Goal: Book appointment/travel/reservation

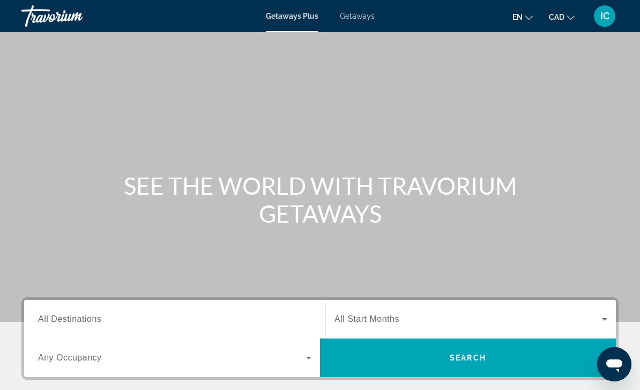
click at [360, 17] on span "Getaways" at bounding box center [357, 16] width 35 height 9
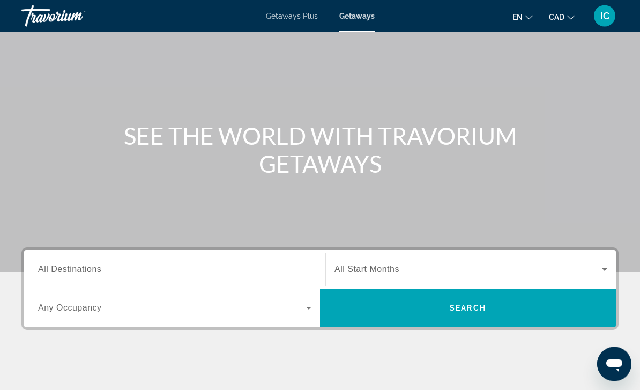
scroll to position [68, 0]
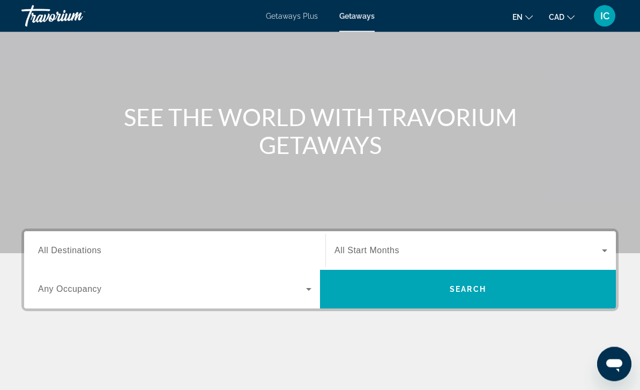
click at [122, 253] on input "Destination All Destinations" at bounding box center [175, 251] width 274 height 13
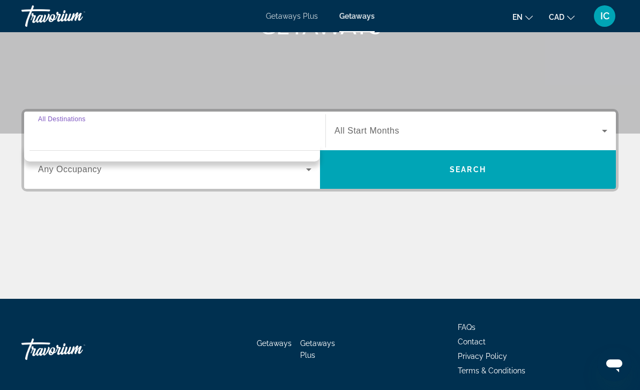
scroll to position [194, 0]
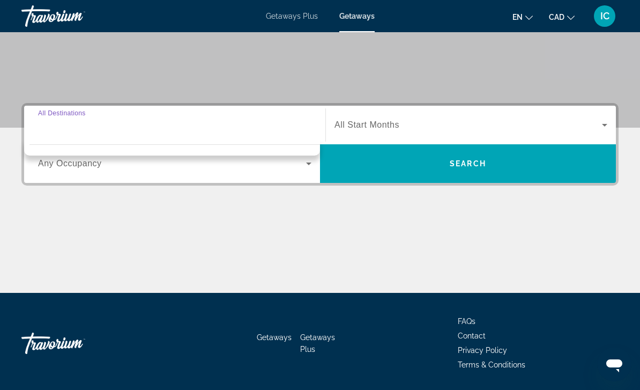
click at [75, 114] on label "Destination All Destinations" at bounding box center [62, 113] width 48 height 8
click at [75, 119] on input "Destination All Destinations" at bounding box center [175, 125] width 274 height 13
click at [102, 166] on span "Search widget" at bounding box center [172, 163] width 268 height 13
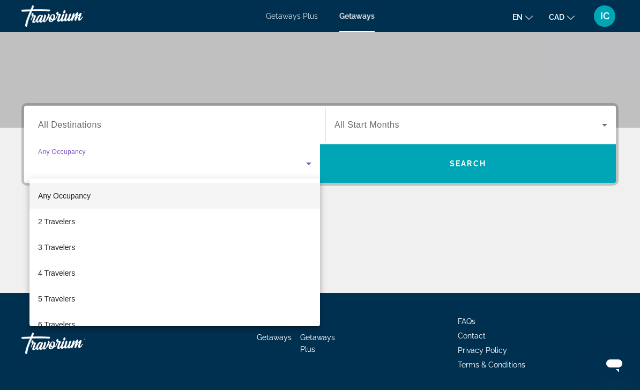
click at [95, 118] on div at bounding box center [320, 195] width 640 height 390
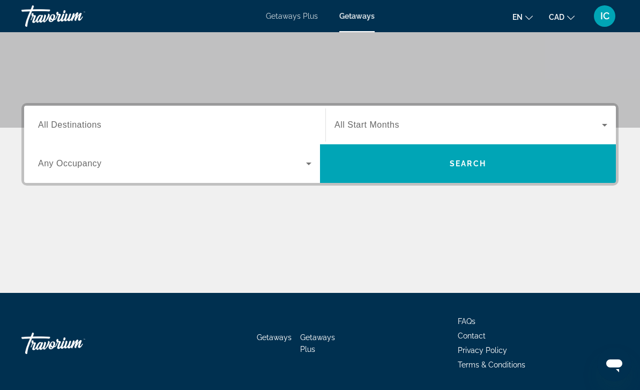
click at [93, 124] on span "All Destinations" at bounding box center [69, 124] width 63 height 9
click at [93, 124] on input "Destination All Destinations" at bounding box center [175, 125] width 274 height 13
click at [72, 116] on div "Destination All Destinations" at bounding box center [175, 125] width 274 height 31
click at [106, 138] on div "Search widget" at bounding box center [175, 125] width 274 height 31
click at [71, 121] on input "Destination All Destinations" at bounding box center [175, 125] width 274 height 13
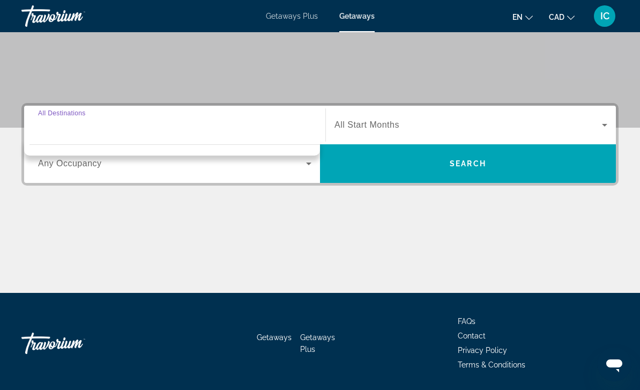
click at [50, 160] on span "Any Occupancy" at bounding box center [70, 163] width 64 height 9
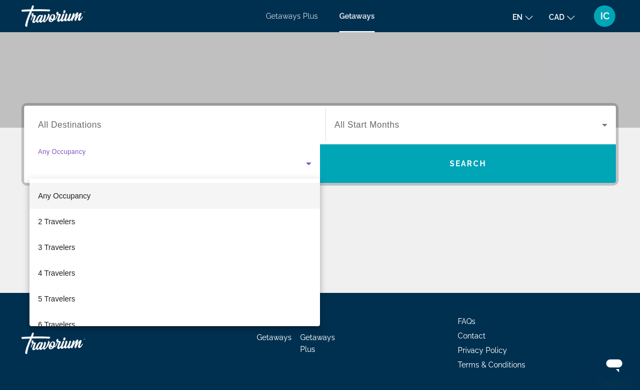
click at [104, 140] on div at bounding box center [320, 195] width 640 height 390
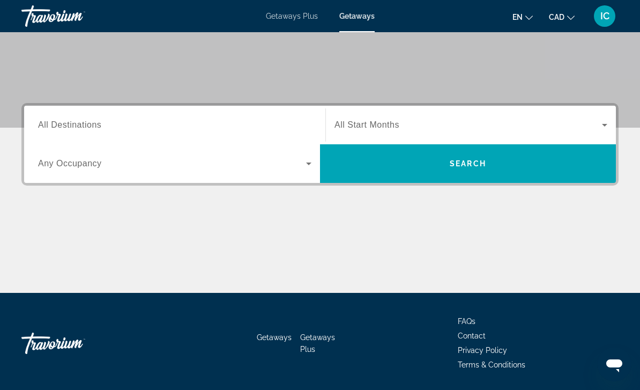
click at [46, 129] on span "All Destinations" at bounding box center [69, 124] width 63 height 9
click at [46, 129] on input "Destination All Destinations" at bounding box center [175, 125] width 274 height 13
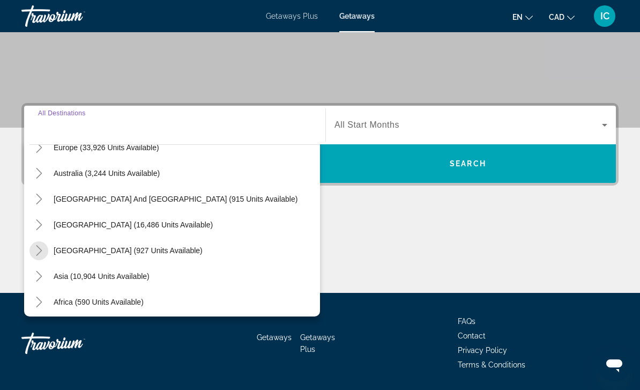
scroll to position [158, 0]
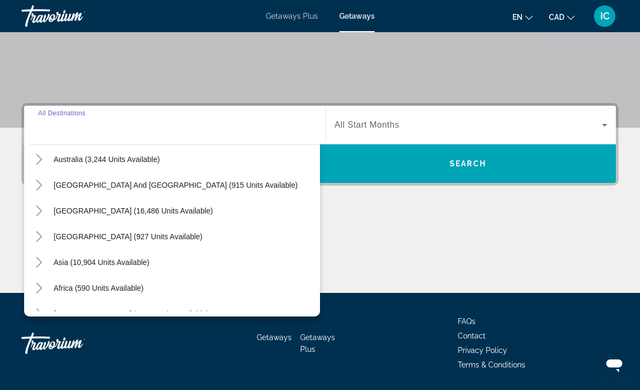
click at [37, 271] on mat-icon "Toggle Asia (10,904 units available)" at bounding box center [38, 262] width 19 height 19
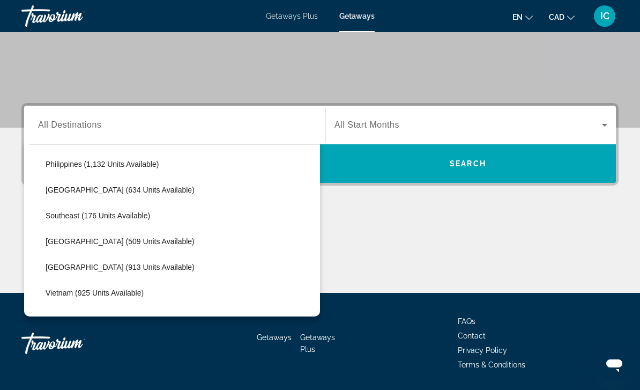
scroll to position [491, 0]
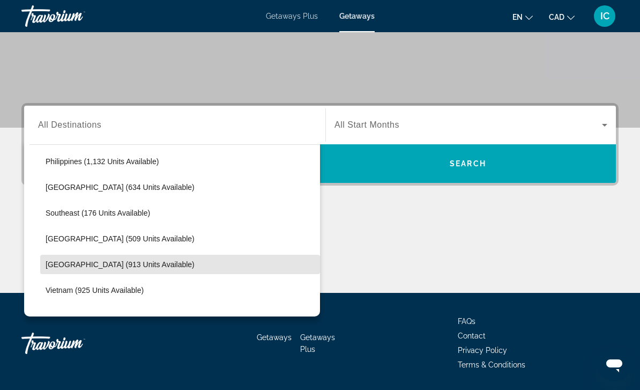
click at [57, 271] on span "Search widget" at bounding box center [180, 265] width 280 height 26
type input "**********"
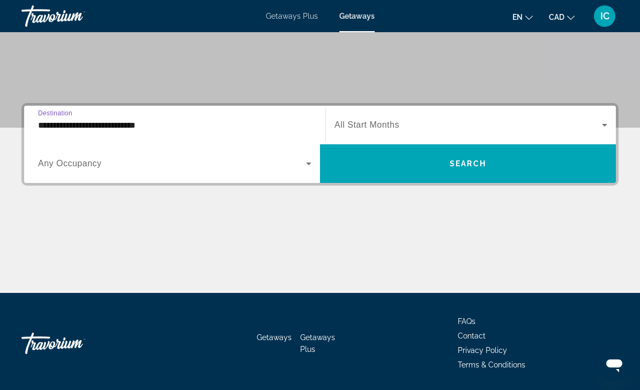
click at [595, 127] on span "Search widget" at bounding box center [469, 125] width 268 height 13
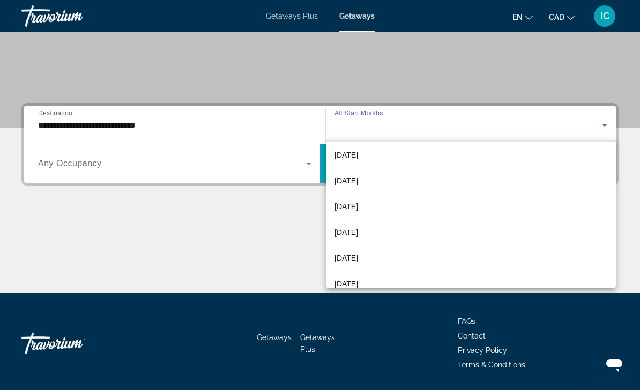
scroll to position [107, 0]
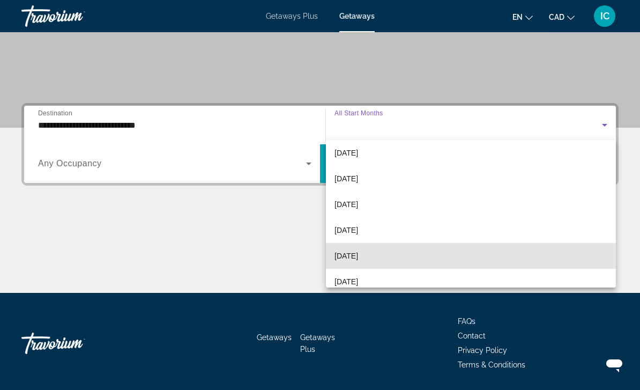
click at [358, 259] on span "[DATE]" at bounding box center [347, 255] width 24 height 13
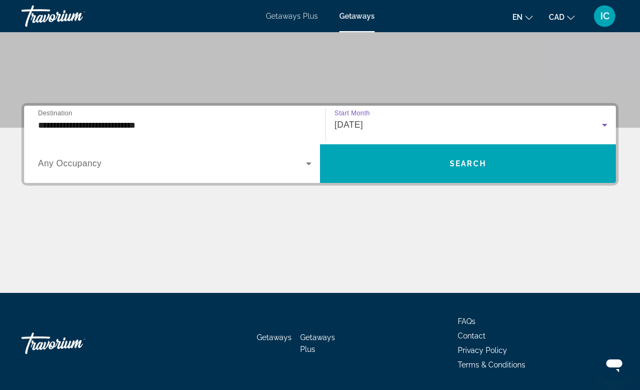
click at [490, 172] on span "Search widget" at bounding box center [468, 164] width 296 height 26
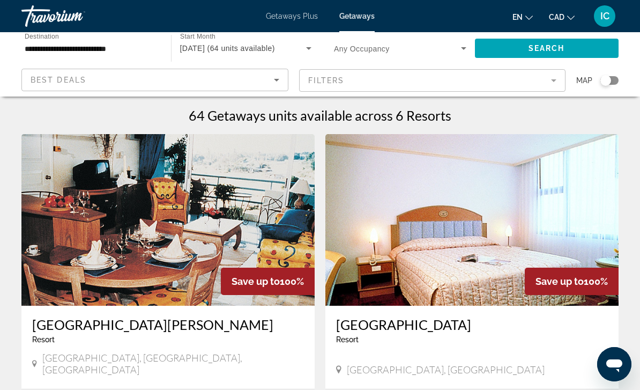
click at [98, 53] on input "**********" at bounding box center [91, 48] width 132 height 13
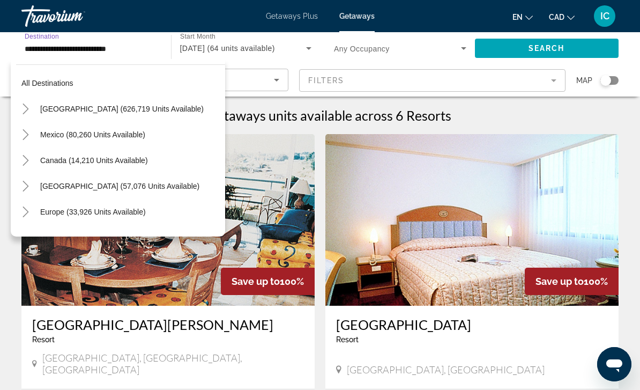
click at [25, 107] on icon "Toggle United States (626,719 units available)" at bounding box center [25, 109] width 11 height 11
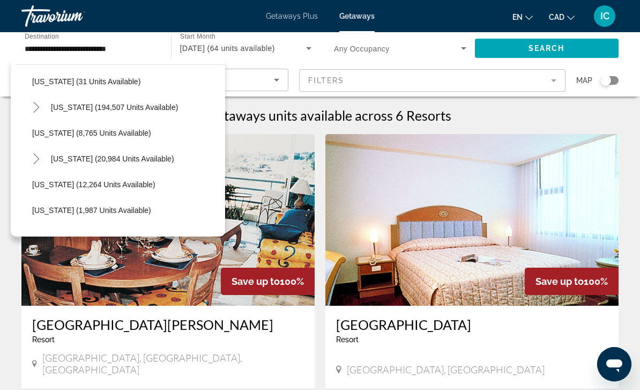
scroll to position [177, 0]
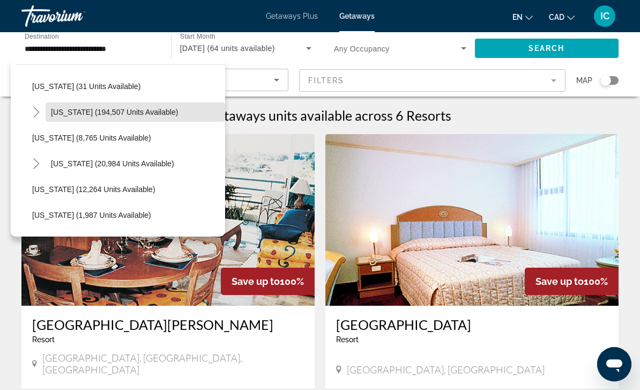
click at [55, 112] on span "[US_STATE] (194,507 units available)" at bounding box center [114, 112] width 127 height 9
type input "**********"
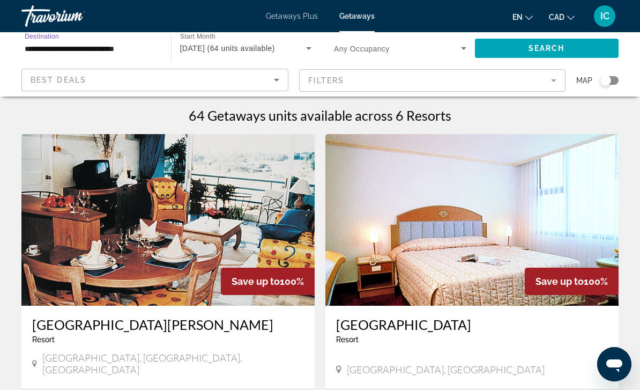
click at [562, 48] on span "Search" at bounding box center [547, 48] width 36 height 9
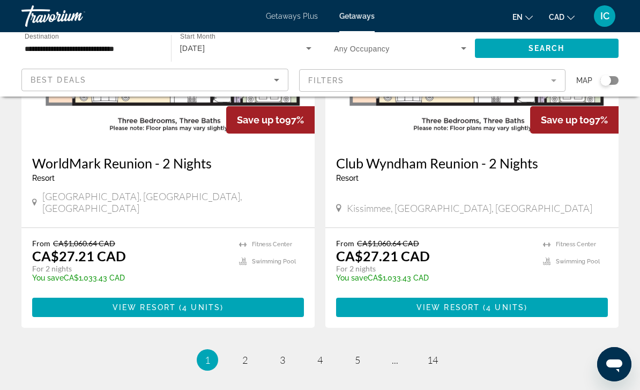
scroll to position [2075, 0]
